Goal: Obtain resource: Download file/media

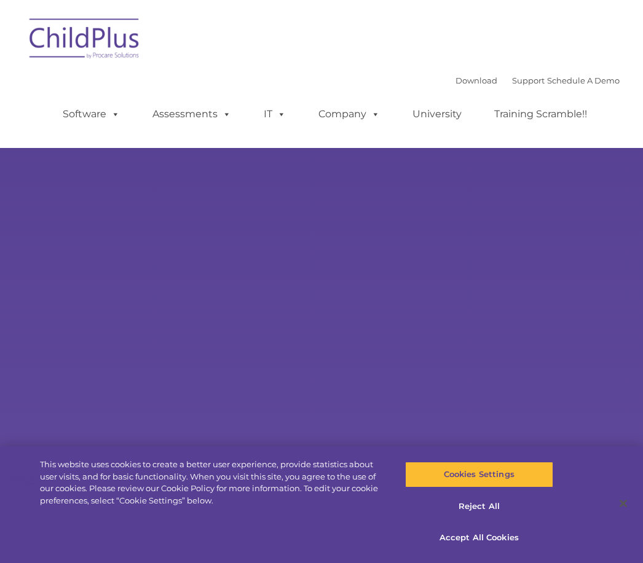
select select "MEDIUM"
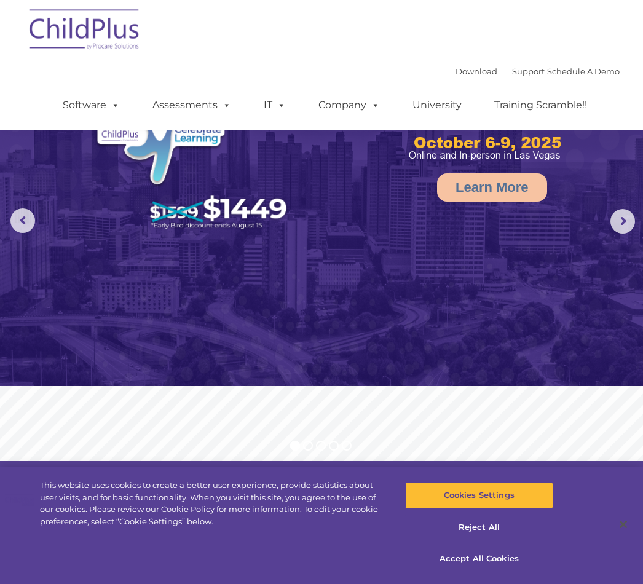
scroll to position [39, 396]
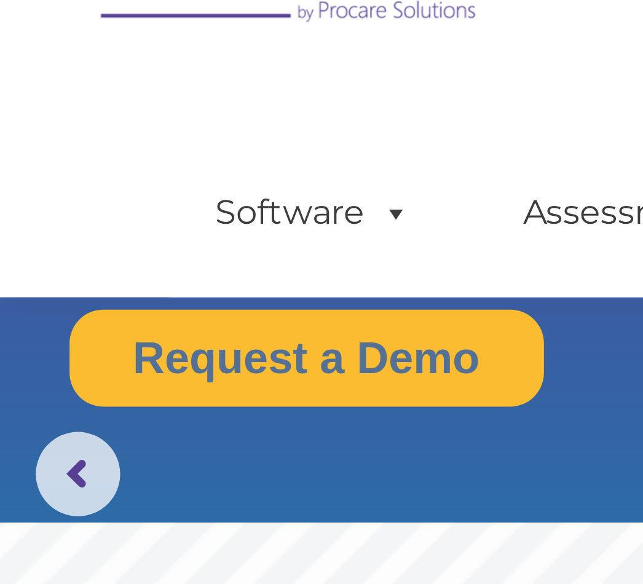
click at [98, 93] on link "Software" at bounding box center [91, 105] width 82 height 25
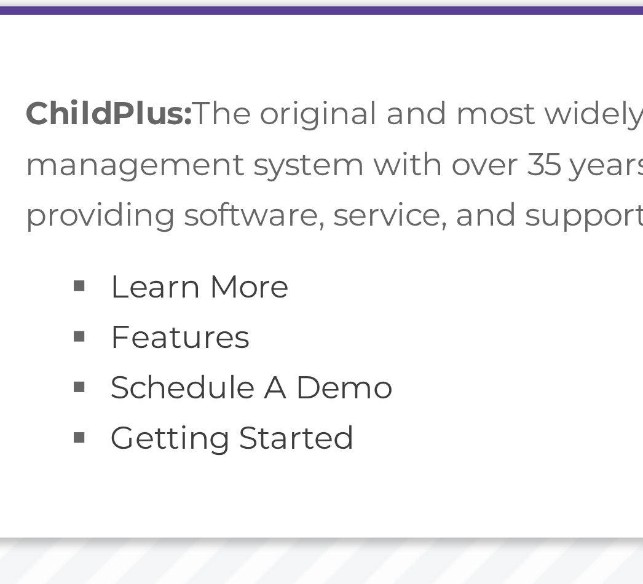
click at [122, 237] on link "Getting Started" at bounding box center [157, 243] width 71 height 12
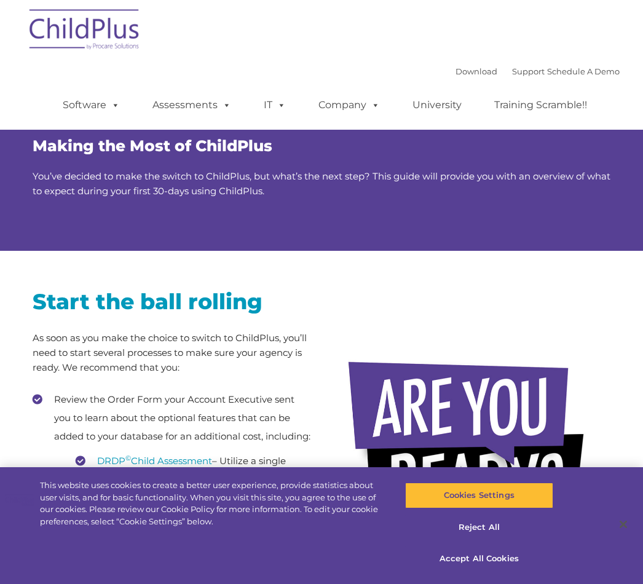
click at [460, 70] on link "Download" at bounding box center [476, 71] width 42 height 10
